Goal: Task Accomplishment & Management: Use online tool/utility

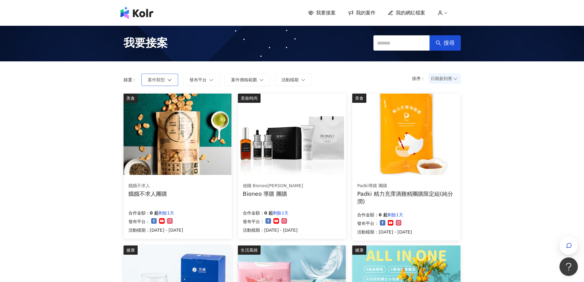
click at [173, 82] on button "案件類型" at bounding box center [159, 80] width 37 height 12
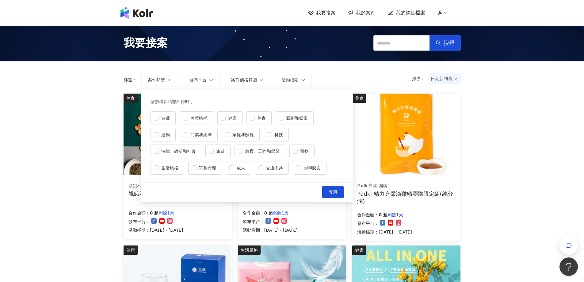
click at [222, 78] on div "篩選： 案件類型 發布平台 案件價格範圍 活動檔期 請選擇您想要的類型 : 遊戲 美妝時尚 健康 美食 藝術和娛樂 運動 商業和經濟 家庭和關係 科技 法律、…" at bounding box center [220, 80] width 193 height 12
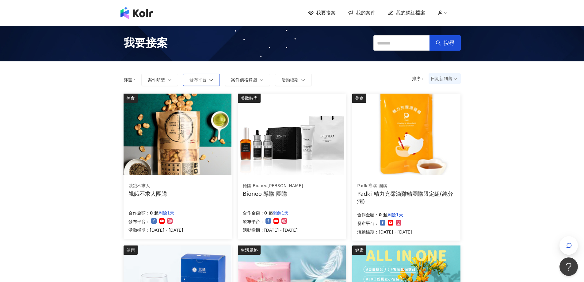
click at [205, 81] on span "發布平台" at bounding box center [197, 79] width 17 height 5
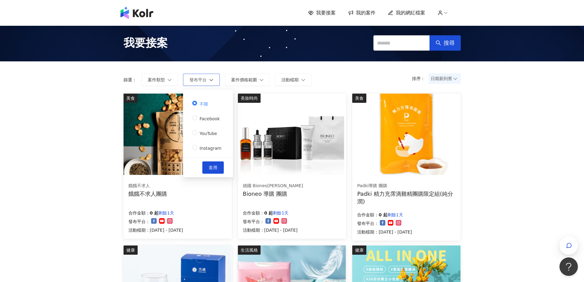
click at [205, 81] on span "發布平台" at bounding box center [197, 79] width 17 height 5
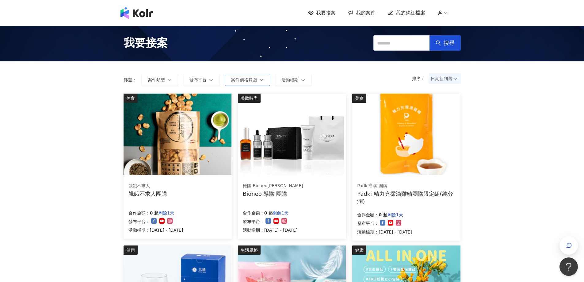
click at [242, 77] on span "案件價格範圍" at bounding box center [244, 79] width 26 height 5
click at [289, 77] on span "活動檔期" at bounding box center [289, 79] width 17 height 5
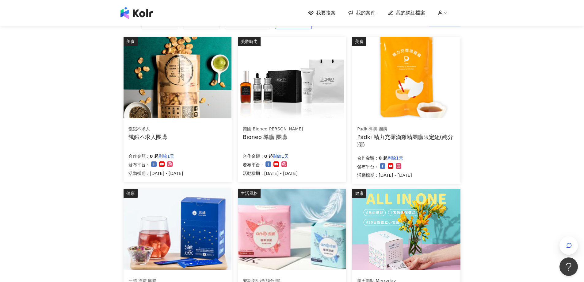
scroll to position [61, 0]
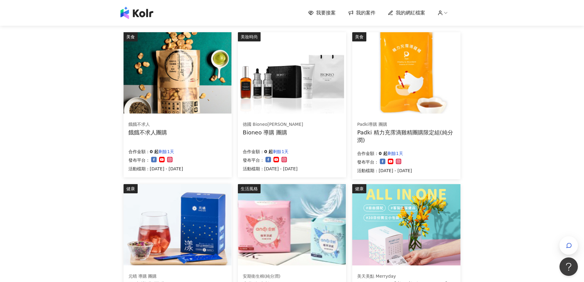
click at [300, 74] on img at bounding box center [292, 72] width 108 height 81
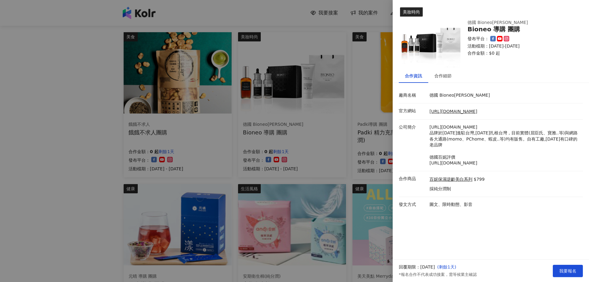
click at [353, 76] on div at bounding box center [294, 141] width 589 height 282
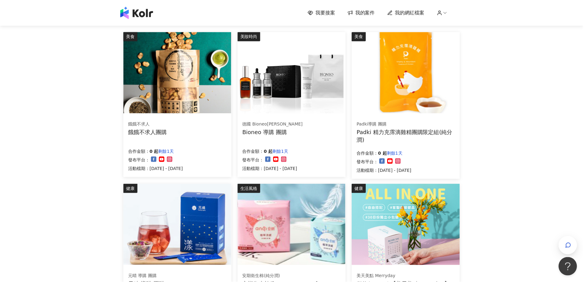
click at [384, 73] on img at bounding box center [406, 72] width 108 height 81
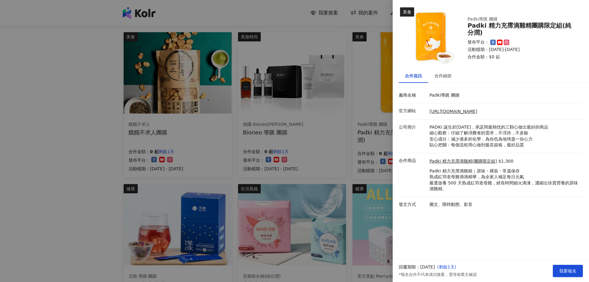
click at [493, 154] on li "合作商品 Padki 精力充霈滴雞精(團購限定組) $1,300 Padki 精力充霈滴雞精｜原味・裸裝・常溫保存 熟成紅羽老母雞滴滴精華，為全家人補足每日元…" at bounding box center [491, 175] width 184 height 44
click at [493, 145] on p "PADKI 誕生於[DATE]，承諾用最熱忱的三顆心做出最好的商品 細心觀察：仔細了解消費者的需求，不浮誇，不多餘 安心成分：減少過多的化學，為你也為地球盡一…" at bounding box center [504, 136] width 150 height 24
click at [445, 75] on div "合作細節" at bounding box center [442, 75] width 17 height 7
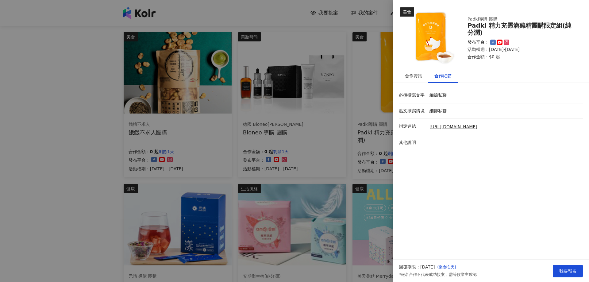
click at [312, 80] on div at bounding box center [294, 141] width 589 height 282
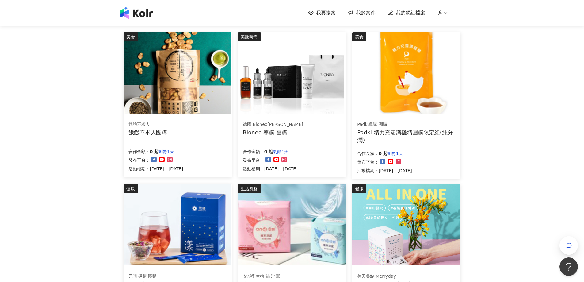
click at [310, 80] on img at bounding box center [292, 72] width 108 height 81
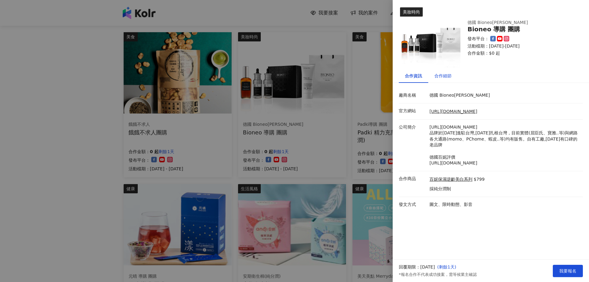
click at [446, 75] on div "合作細節" at bounding box center [442, 75] width 17 height 7
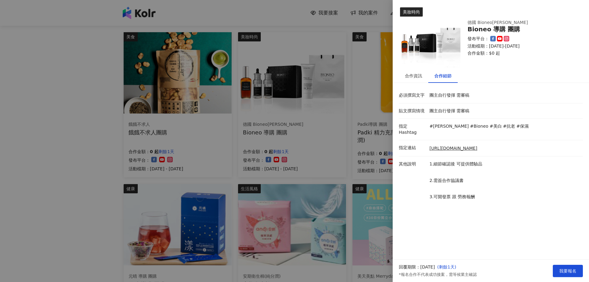
click at [174, 88] on div at bounding box center [294, 141] width 589 height 282
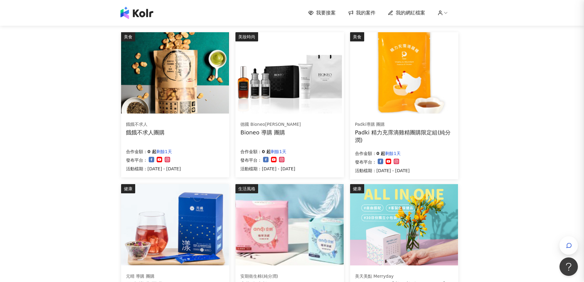
click at [174, 88] on img at bounding box center [175, 72] width 108 height 81
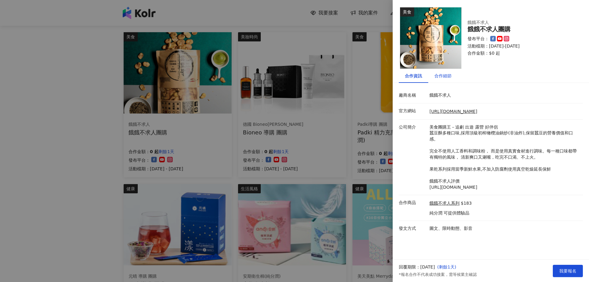
click at [446, 74] on div "合作細節" at bounding box center [442, 75] width 17 height 7
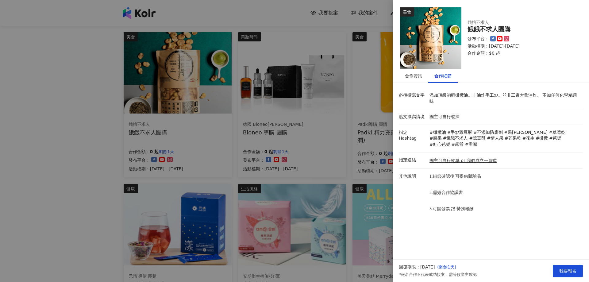
click at [78, 145] on div at bounding box center [294, 141] width 589 height 282
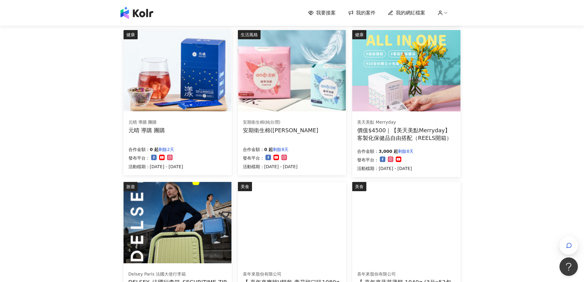
scroll to position [276, 0]
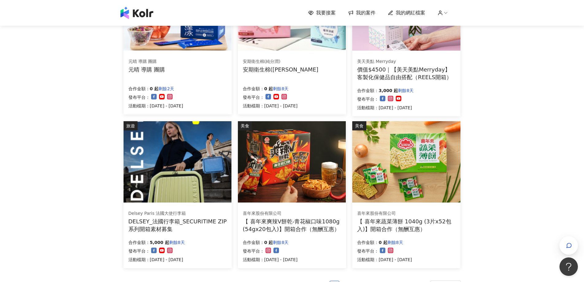
click at [321, 39] on img at bounding box center [292, 9] width 108 height 81
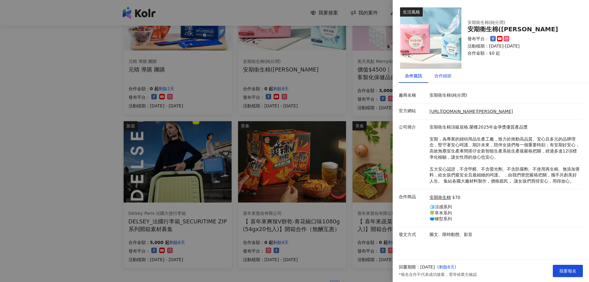
click at [451, 75] on div "合作細節" at bounding box center [442, 75] width 17 height 7
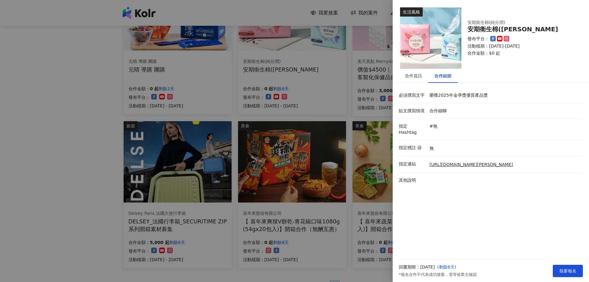
click at [90, 142] on div at bounding box center [294, 141] width 589 height 282
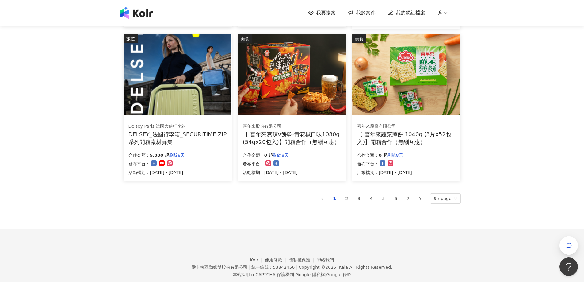
scroll to position [368, 0]
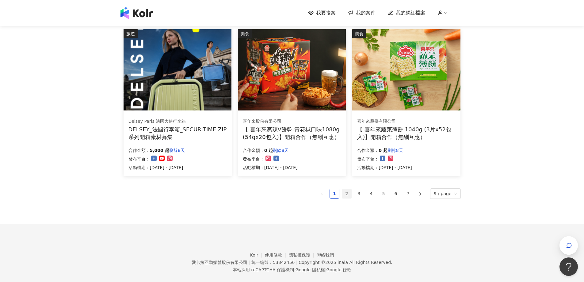
click at [349, 193] on link "2" at bounding box center [346, 193] width 9 height 9
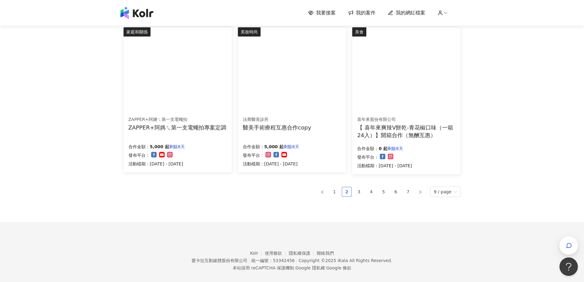
click at [350, 193] on link "2" at bounding box center [346, 191] width 9 height 9
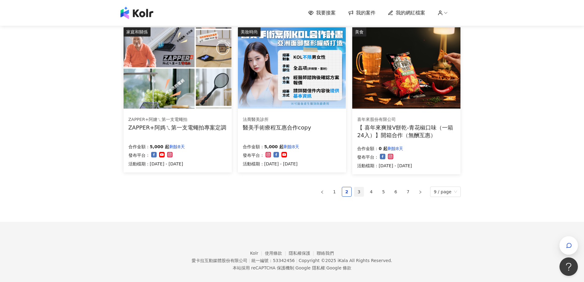
click at [363, 191] on link "3" at bounding box center [358, 191] width 9 height 9
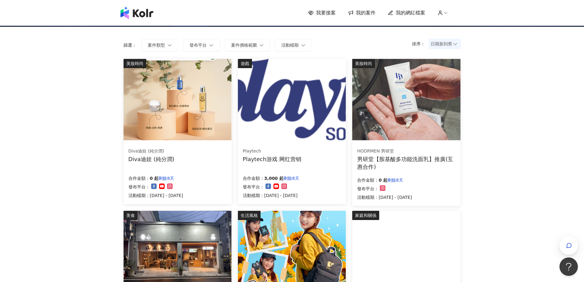
scroll to position [31, 0]
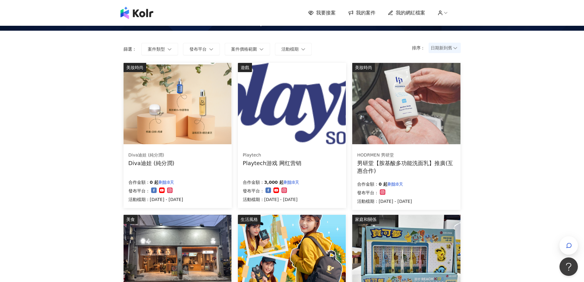
click at [167, 115] on img at bounding box center [178, 103] width 108 height 81
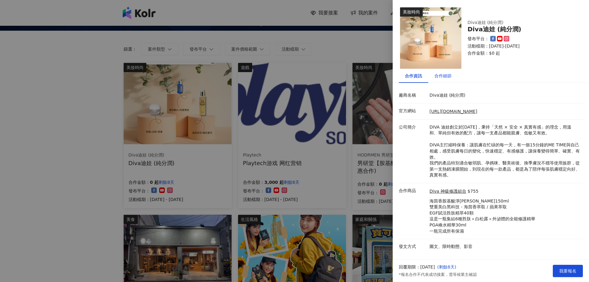
click at [444, 74] on div "合作細節" at bounding box center [442, 75] width 17 height 7
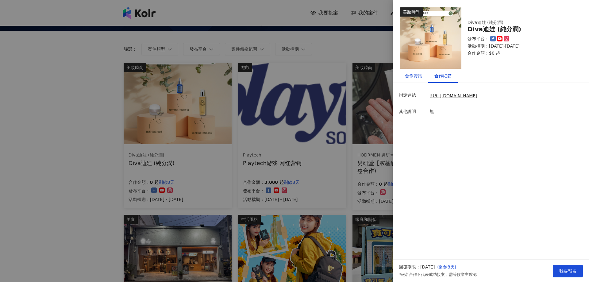
click at [407, 74] on div "合作資訊" at bounding box center [413, 75] width 17 height 7
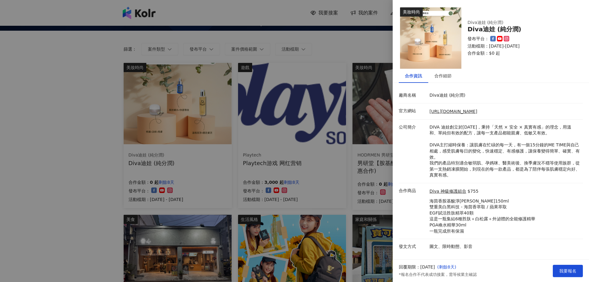
click at [55, 113] on div at bounding box center [294, 141] width 589 height 282
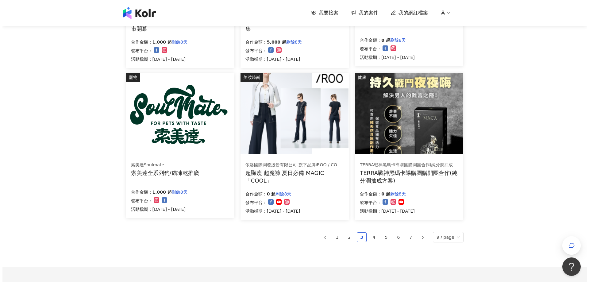
scroll to position [337, 0]
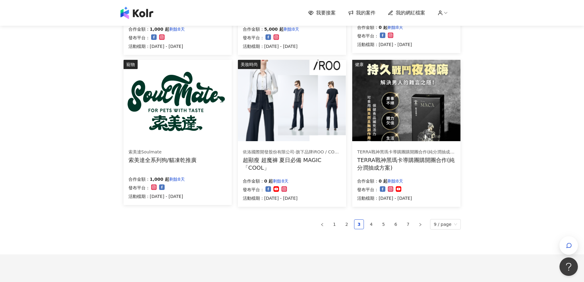
click at [453, 102] on img at bounding box center [406, 100] width 108 height 81
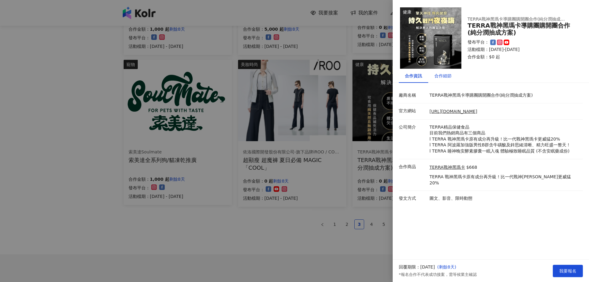
click at [441, 74] on div "合作細節" at bounding box center [442, 75] width 17 height 7
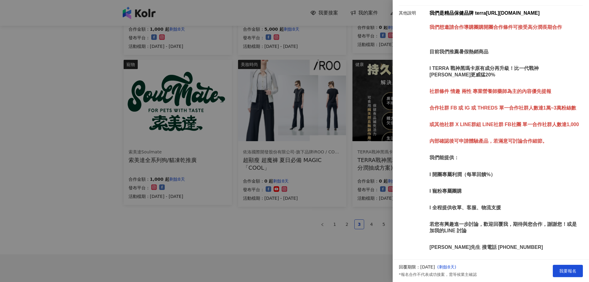
scroll to position [175, 0]
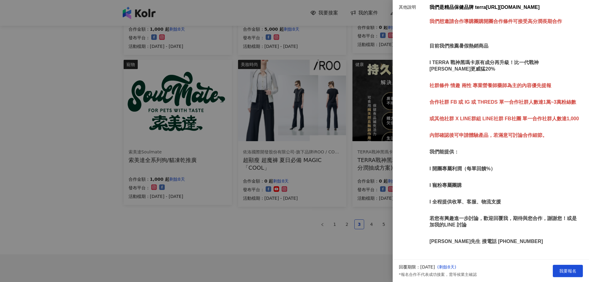
click at [273, 256] on div at bounding box center [294, 141] width 589 height 282
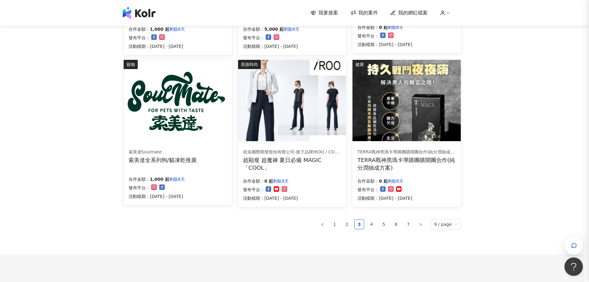
scroll to position [0, 0]
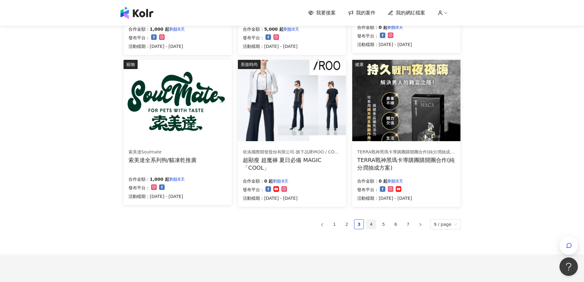
click at [373, 223] on link "4" at bounding box center [371, 224] width 9 height 9
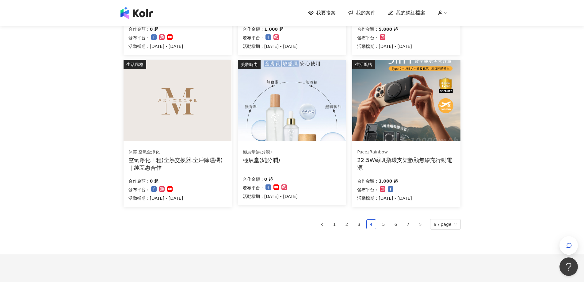
click at [387, 225] on link "5" at bounding box center [383, 224] width 9 height 9
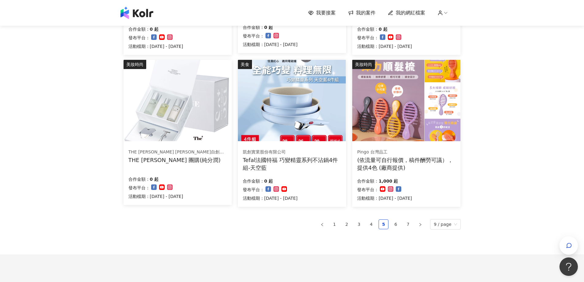
click at [133, 107] on img at bounding box center [178, 100] width 108 height 81
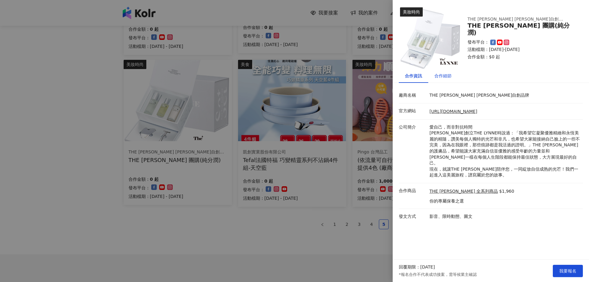
click at [439, 73] on div "合作細節" at bounding box center [442, 75] width 17 height 7
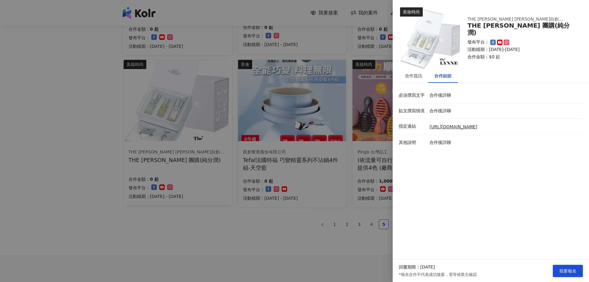
click at [83, 117] on div at bounding box center [294, 141] width 589 height 282
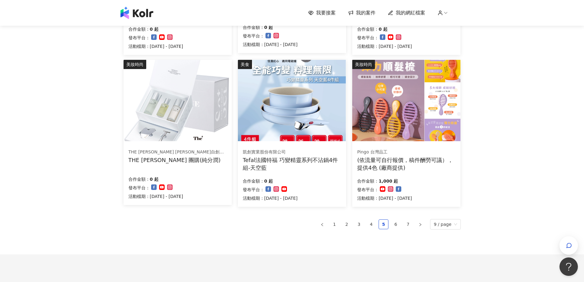
click at [412, 81] on img at bounding box center [406, 100] width 108 height 81
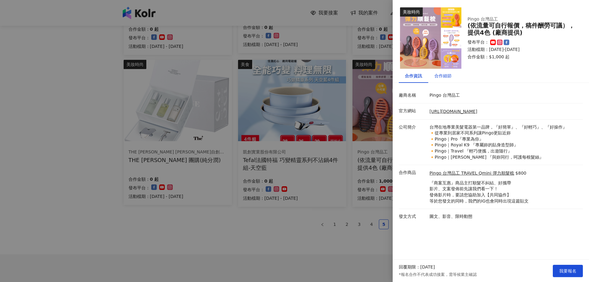
click at [446, 76] on div "合作細節" at bounding box center [442, 75] width 17 height 7
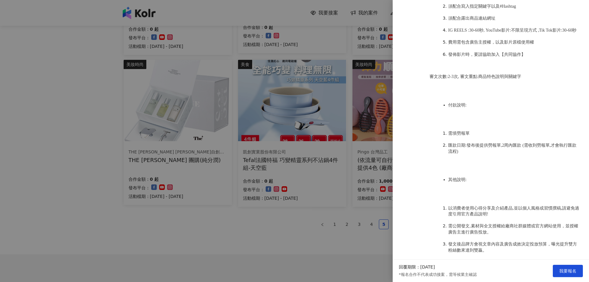
scroll to position [399, 0]
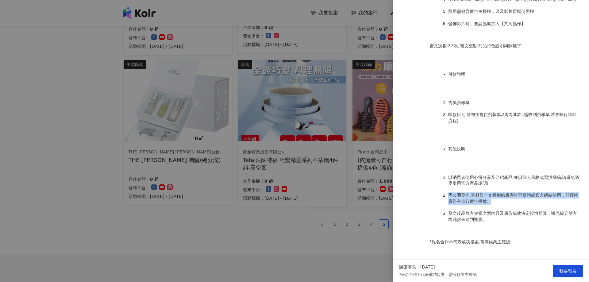
drag, startPoint x: 443, startPoint y: 195, endPoint x: 568, endPoint y: 203, distance: 125.1
click at [568, 203] on li "需公開發文,素材與全文授權給廠商社群媒體或官方網站使用，並授權廣告主進行廣告投放。" at bounding box center [514, 198] width 132 height 12
click at [512, 219] on li "發文後品牌方會視文章內容及廣告成效決定投放預算，曝光提升雙方粉絲數來達到雙贏。" at bounding box center [514, 216] width 132 height 12
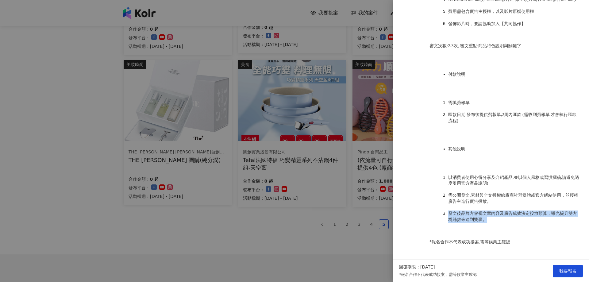
drag, startPoint x: 449, startPoint y: 212, endPoint x: 551, endPoint y: 222, distance: 102.6
click at [551, 222] on li "發文後品牌方會視文章內容及廣告成效決定投放預算，曝光提升雙方粉絲數來達到雙贏。" at bounding box center [514, 216] width 132 height 12
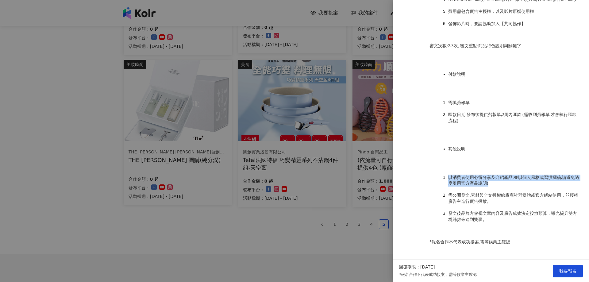
drag, startPoint x: 446, startPoint y: 176, endPoint x: 569, endPoint y: 183, distance: 123.1
click at [569, 183] on li "以消費者使用心得分享及介紹產品,並以個人風格或習慣撰稿,請避免過度引用官方產品說明!" at bounding box center [514, 180] width 132 height 12
copy span "以消費者使用心得分享及介紹產品,並以個人風格或習慣撰稿,請避免過度引用官方產品說明!"
drag, startPoint x: 24, startPoint y: 174, endPoint x: 71, endPoint y: 159, distance: 48.7
click at [24, 174] on div at bounding box center [294, 141] width 589 height 282
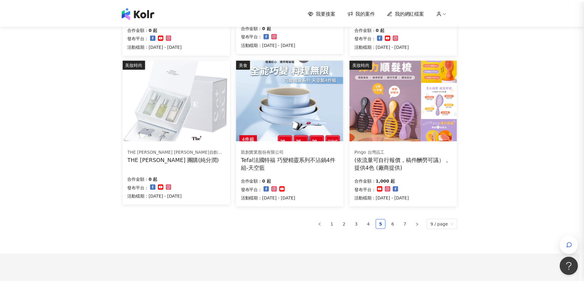
scroll to position [0, 0]
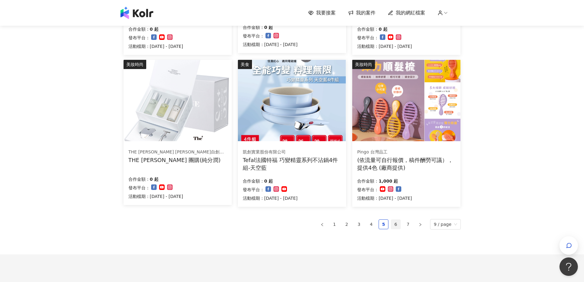
click at [397, 223] on link "6" at bounding box center [395, 224] width 9 height 9
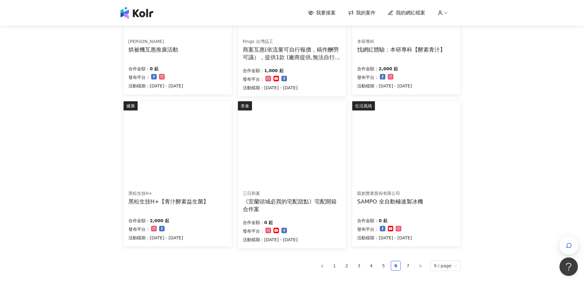
scroll to position [378, 0]
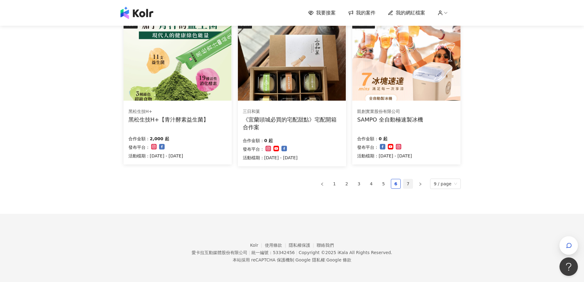
click at [409, 183] on link "7" at bounding box center [407, 183] width 9 height 9
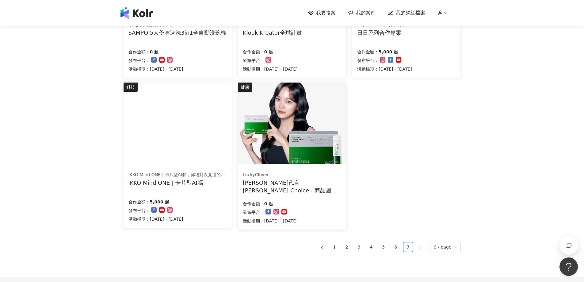
scroll to position [132, 0]
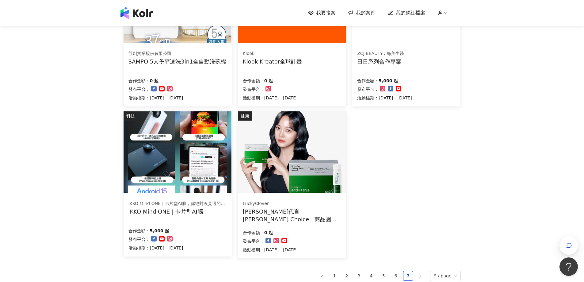
click at [274, 145] on img at bounding box center [292, 151] width 108 height 81
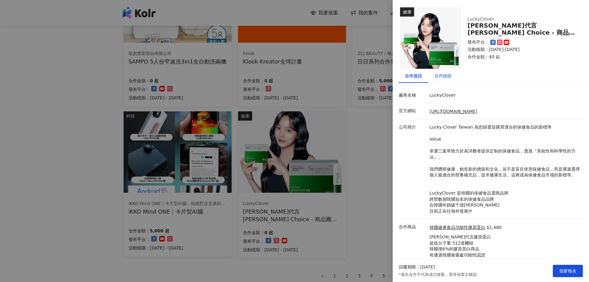
click at [445, 77] on div "合作細節" at bounding box center [442, 75] width 17 height 7
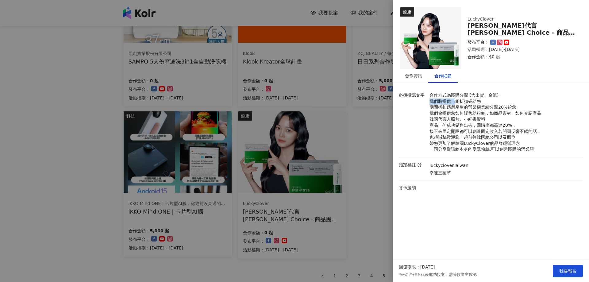
drag, startPoint x: 429, startPoint y: 100, endPoint x: 455, endPoint y: 103, distance: 26.2
click at [455, 103] on p "合作方式為團購分潤 (含出貨、金流) 我們將提供一組折扣碼給您 期間折扣碼所產生的營業額業績分潤20%給您 我們會提供您如何販售給粉絲，如商品素材、如何介紹產…" at bounding box center [504, 122] width 150 height 60
drag, startPoint x: 436, startPoint y: 107, endPoint x: 512, endPoint y: 107, distance: 75.4
click at [512, 107] on p "合作方式為團購分潤 (含出貨、金流) 我們將提供一組折扣碼給您 期間折扣碼所產生的營業額業績分潤20%給您 我們會提供您如何販售給粉絲，如商品素材、如何介紹產…" at bounding box center [504, 122] width 150 height 60
drag, startPoint x: 455, startPoint y: 113, endPoint x: 539, endPoint y: 124, distance: 85.0
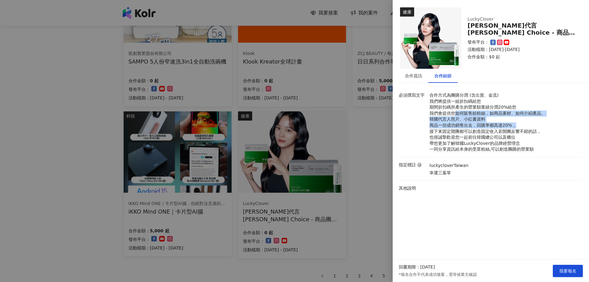
click at [539, 124] on p "合作方式為團購分潤 (含出貨、金流) 我們將提供一組折扣碼給您 期間折扣碼所產生的營業額業績分潤20%給您 我們會提供您如何販售給粉絲，如商品素材、如何介紹產…" at bounding box center [504, 122] width 150 height 60
click at [361, 212] on div at bounding box center [294, 141] width 589 height 282
